Goal: Transaction & Acquisition: Obtain resource

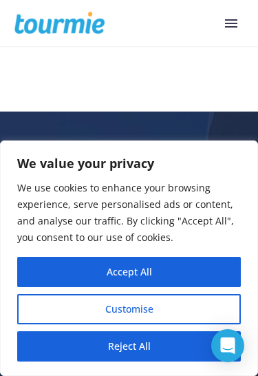
click at [192, 273] on button "Accept All" at bounding box center [129, 272] width 224 height 30
checkbox input "true"
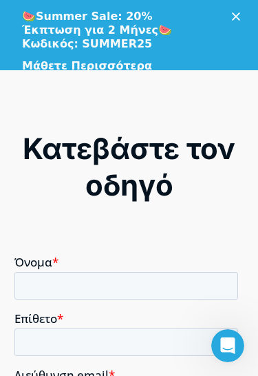
scroll to position [1761, 0]
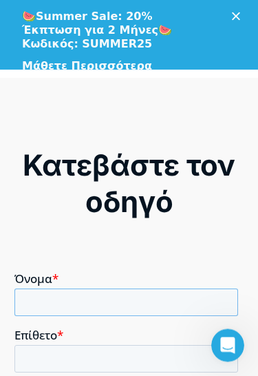
click at [166, 307] on input "Όνομα *" at bounding box center [126, 302] width 224 height 28
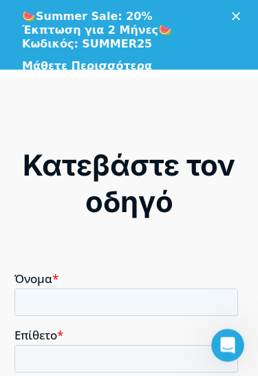
scroll to position [1805, 0]
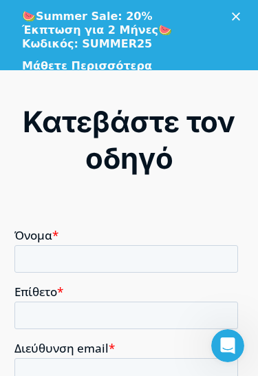
type input "[EMAIL_ADDRESS][DOMAIN_NAME]"
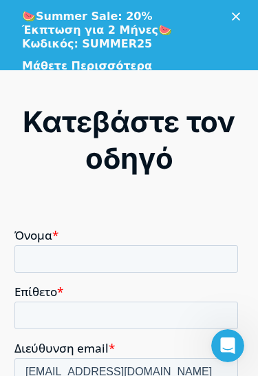
type input "Vrentzou"
type input "[PERSON_NAME]"
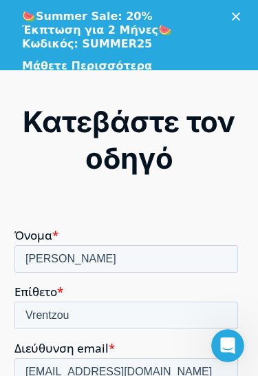
type input "[EMAIL_ADDRESS][DOMAIN_NAME]"
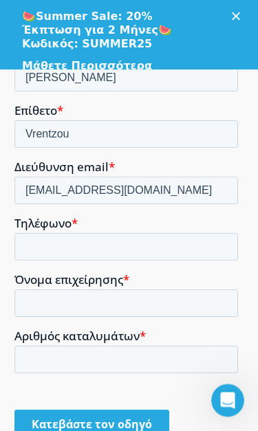
scroll to position [1988, 0]
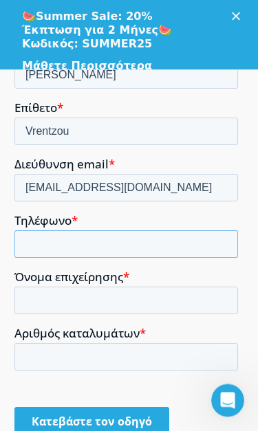
click at [151, 243] on input "Τηλέφωνο *" at bounding box center [126, 244] width 224 height 28
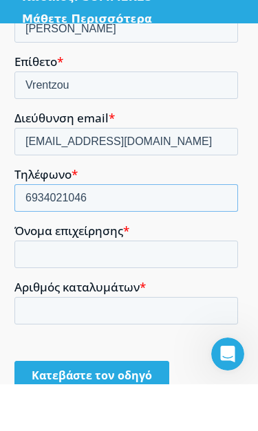
type input "6934021046"
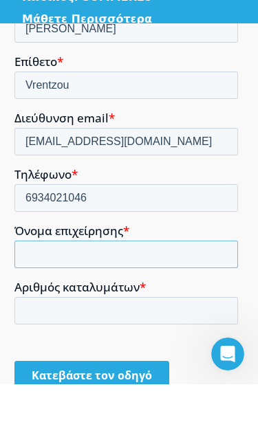
click at [184, 268] on input "Όνομα επιχείρησης *" at bounding box center [126, 255] width 224 height 28
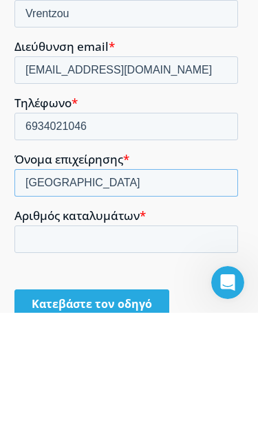
type input "Mont rock villas"
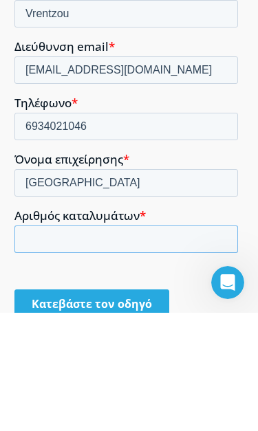
click at [193, 253] on input "Αριθμός καταλυμάτων *" at bounding box center [126, 240] width 224 height 28
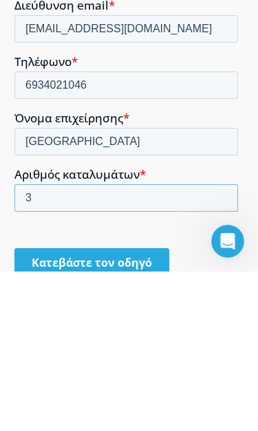
type input "3"
click at [142, 265] on input "Κατεβάστε τον οδηγό" at bounding box center [91, 263] width 155 height 29
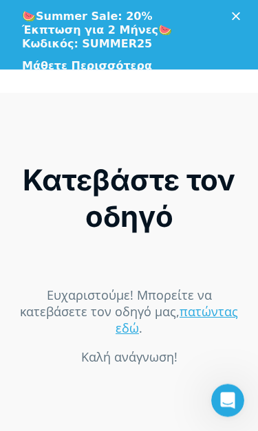
scroll to position [1747, 0]
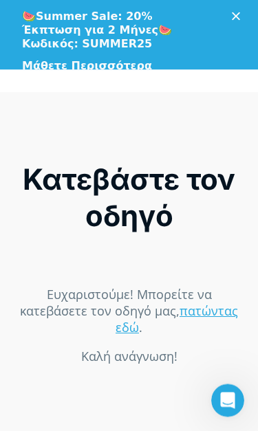
click at [215, 315] on link "πατώντας εδώ" at bounding box center [177, 319] width 122 height 33
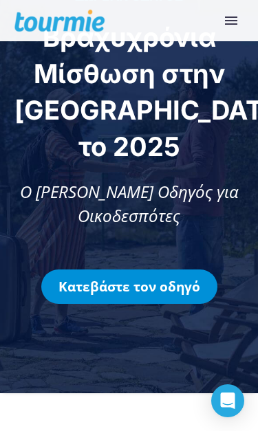
click at [180, 270] on link "Κατεβάστε τον οδηγό" at bounding box center [129, 287] width 176 height 34
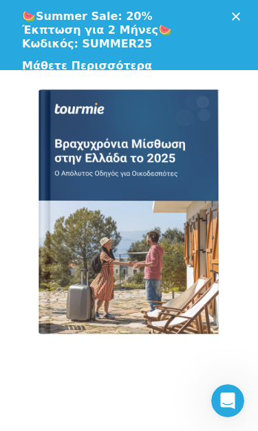
scroll to position [1342, 0]
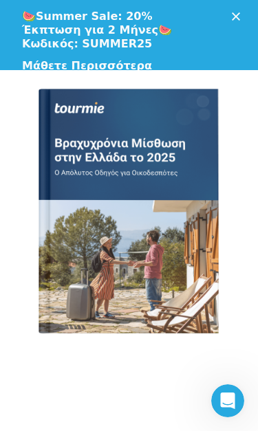
click at [185, 213] on div at bounding box center [129, 211] width 186 height 263
click at [232, 17] on icon "Κλείσιμο" at bounding box center [236, 16] width 8 height 8
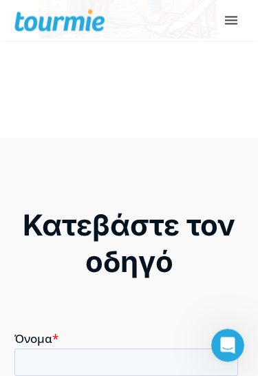
scroll to position [1406, 0]
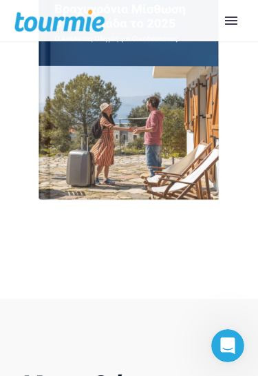
click at [233, 19] on button "Primary Menu" at bounding box center [231, 20] width 25 height 21
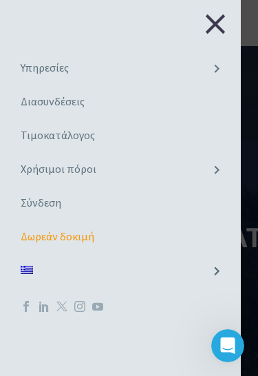
click at [218, 32] on button "Close" at bounding box center [215, 24] width 25 height 21
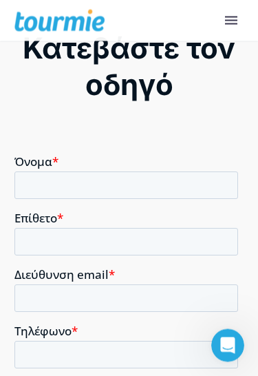
scroll to position [1734, 0]
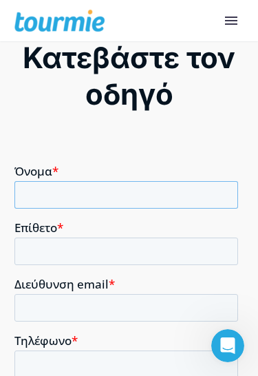
click at [157, 197] on input "Όνομα *" at bounding box center [126, 194] width 224 height 28
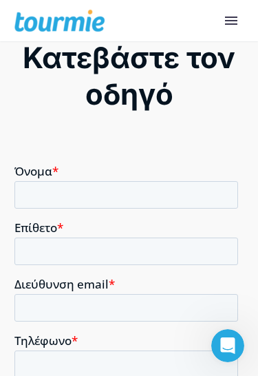
scroll to position [1670, 0]
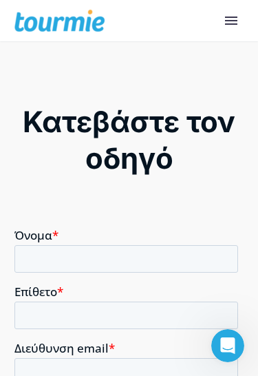
type input "[EMAIL_ADDRESS][DOMAIN_NAME]"
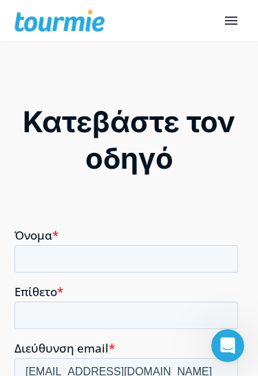
type input "Vrentzou"
type input "[PERSON_NAME]"
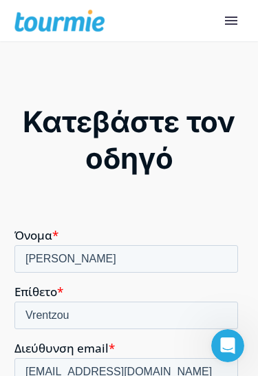
type input "[PHONE_NUMBER]"
type input "[EMAIL_ADDRESS][DOMAIN_NAME]"
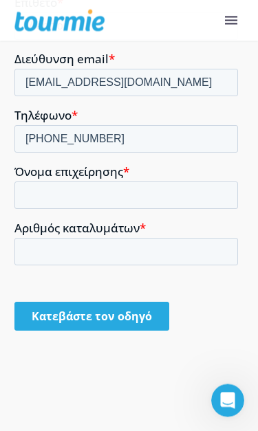
scroll to position [1959, 0]
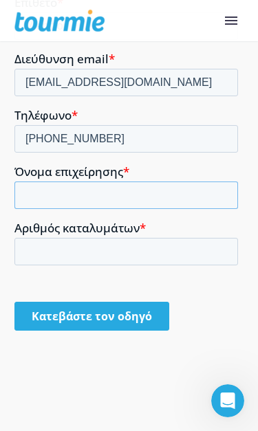
click at [168, 195] on input "Όνομα επιχείρησης *" at bounding box center [126, 196] width 224 height 28
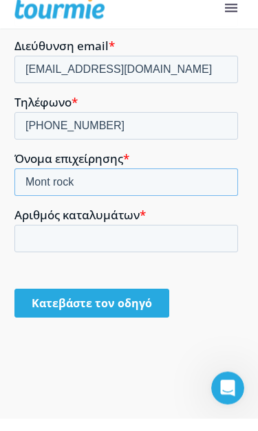
type input "Mont rock"
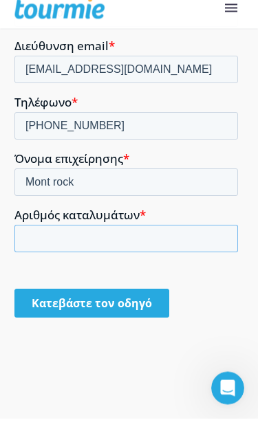
click at [183, 243] on input "Αριθμός καταλυμάτων *" at bounding box center [126, 240] width 224 height 28
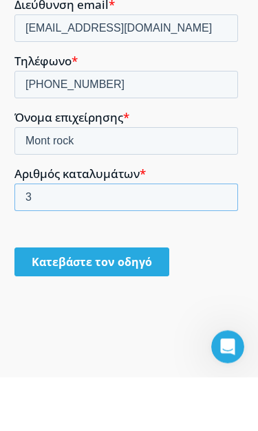
type input "3"
click at [146, 266] on input "Κατεβάστε τον οδηγό" at bounding box center [91, 262] width 155 height 29
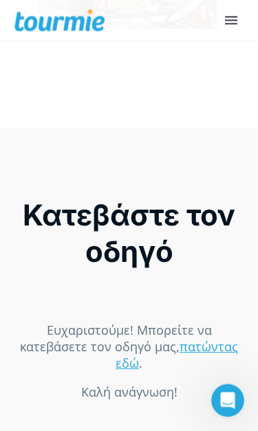
scroll to position [1614, 0]
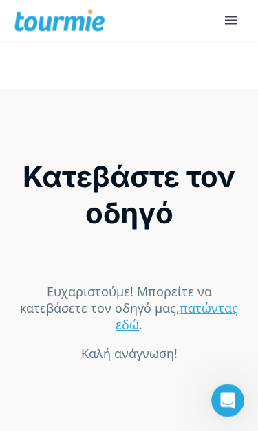
click at [221, 318] on link "πατώντας εδώ" at bounding box center [177, 316] width 122 height 33
